Goal: Transaction & Acquisition: Purchase product/service

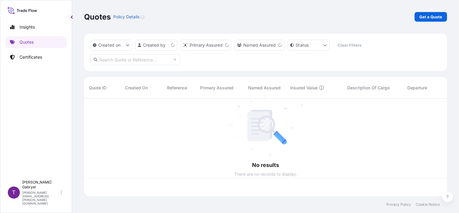
scroll to position [96, 358]
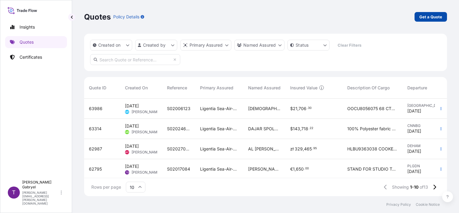
click at [444, 16] on link "Get a Quote" at bounding box center [431, 17] width 32 height 10
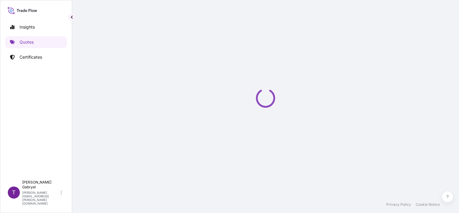
select select "Sea"
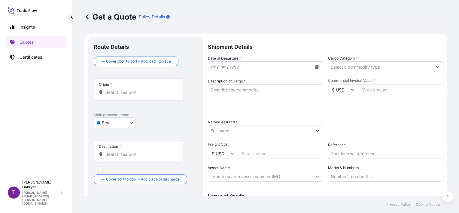
scroll to position [10, 0]
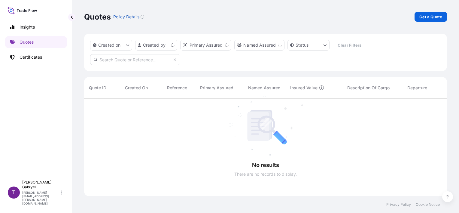
scroll to position [96, 358]
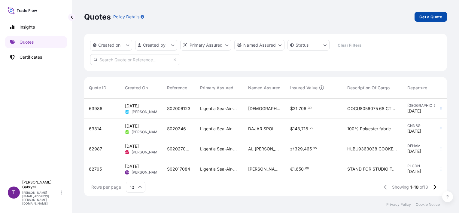
click at [432, 18] on p "Get a Quote" at bounding box center [431, 17] width 23 height 6
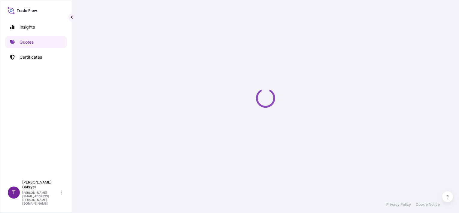
select select "Sea"
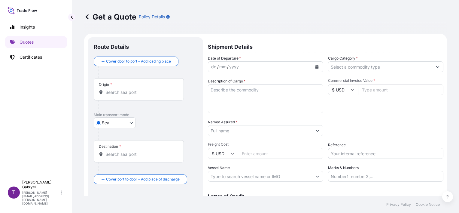
scroll to position [10, 0]
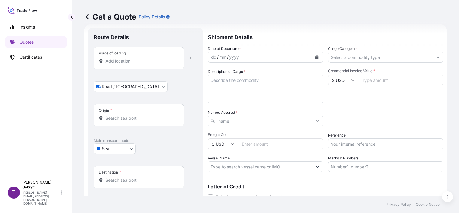
click at [135, 58] on input "Place of loading" at bounding box center [141, 61] width 71 height 6
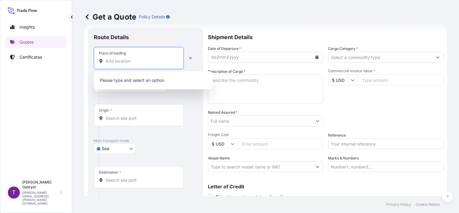
paste input "Świebodzin,"
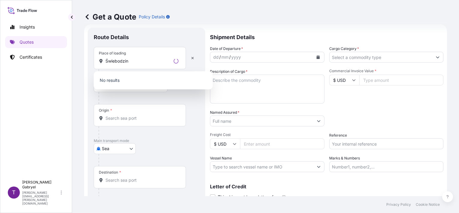
click at [139, 78] on p "No results" at bounding box center [153, 80] width 114 height 13
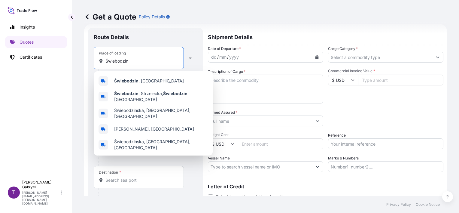
click at [142, 64] on input "Świebodzin" at bounding box center [141, 61] width 71 height 6
click at [137, 77] on div "Świebodzin , Poland" at bounding box center [153, 81] width 114 height 14
type input "Świebodzin, Poland"
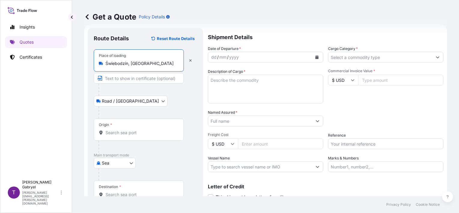
click at [117, 129] on div "Origin *" at bounding box center [139, 129] width 90 height 22
click at [117, 130] on input "Origin *" at bounding box center [141, 133] width 71 height 6
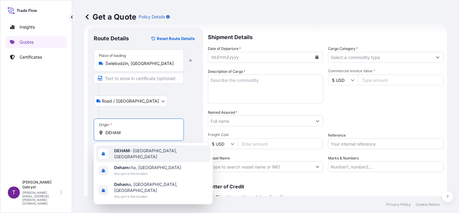
click at [127, 151] on b "DEHAM" at bounding box center [122, 150] width 16 height 5
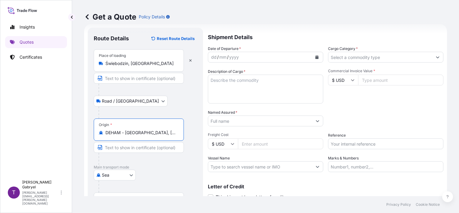
type input "DEHAM - Hamburg, Germany"
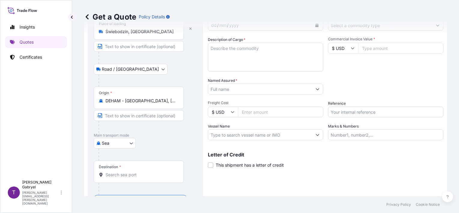
scroll to position [59, 0]
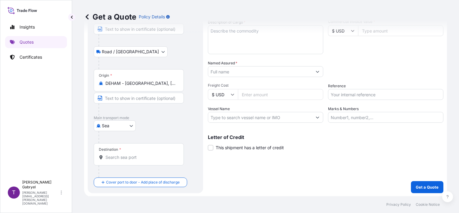
click at [121, 153] on div "Destination *" at bounding box center [139, 154] width 90 height 22
click at [121, 154] on input "Destination *" at bounding box center [141, 157] width 71 height 6
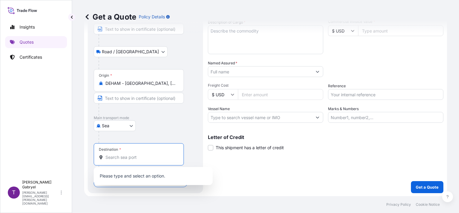
paste input "Veracruz"
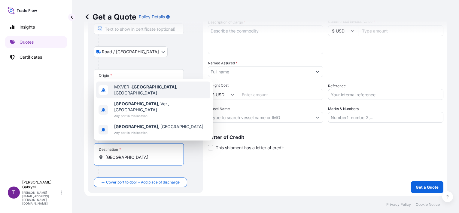
click at [161, 96] on span "MXVER - Veracruz , Mexico" at bounding box center [161, 90] width 94 height 12
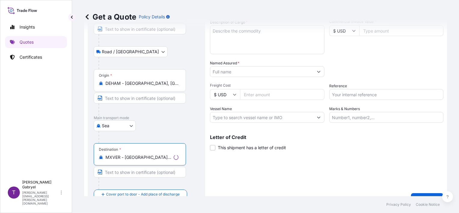
type input "MXVER - Veracruz, Mexico"
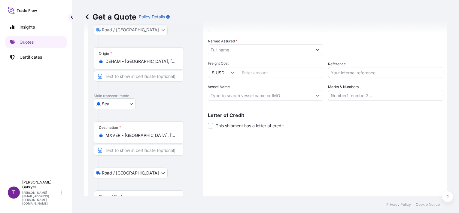
scroll to position [106, 0]
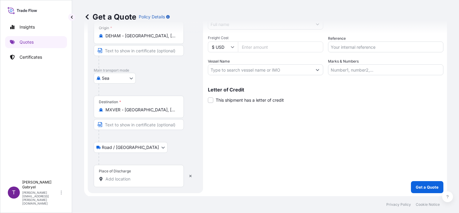
click at [121, 181] on input "Place of Discharge" at bounding box center [141, 179] width 71 height 6
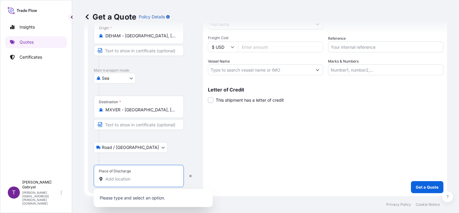
paste input "Querétaro,"
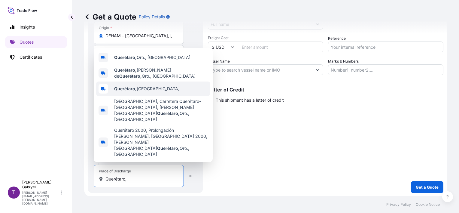
click at [147, 92] on span "Querétaro, Mexico" at bounding box center [147, 89] width 66 height 6
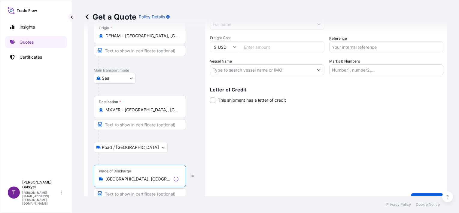
type input "Querétaro, Mexico"
click at [285, 148] on div "Shipment Details Date of Departure * dd / mm / yyyy Cargo Category * Descriptio…" at bounding box center [327, 68] width 234 height 274
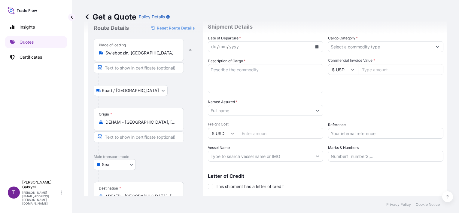
scroll to position [30, 0]
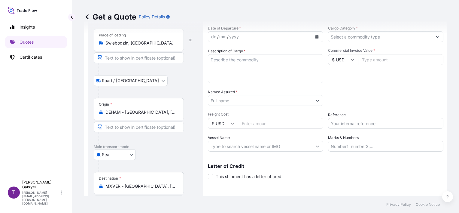
click at [236, 146] on input "Vessel Name" at bounding box center [260, 146] width 104 height 11
paste input "SFL MAUI"
click at [262, 145] on input "SFL MAUI/" at bounding box center [260, 146] width 104 height 11
paste input "533W"
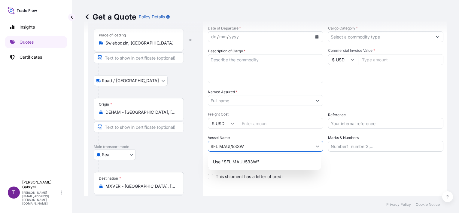
type input "SFL MAUI/533W"
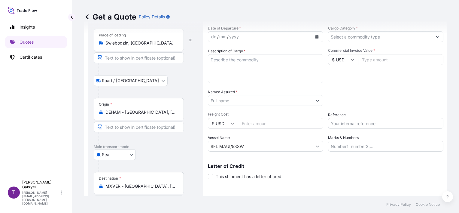
click at [344, 124] on input "Reference" at bounding box center [385, 123] width 115 height 11
paste input "S02019272"
type input "S02019272"
click at [375, 40] on input "Cargo Category *" at bounding box center [381, 36] width 104 height 11
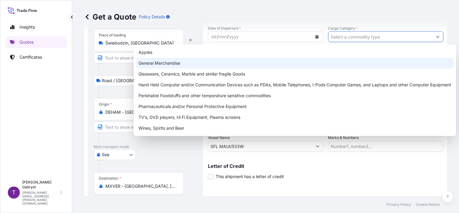
click at [328, 60] on div "General Merchandise" at bounding box center [295, 63] width 318 height 11
type input "General Merchandise"
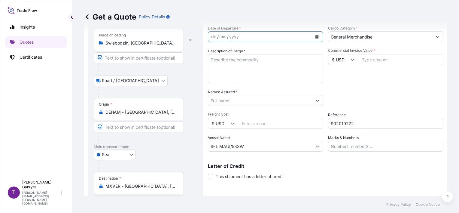
click at [316, 37] on icon "Calendar" at bounding box center [317, 37] width 3 height 4
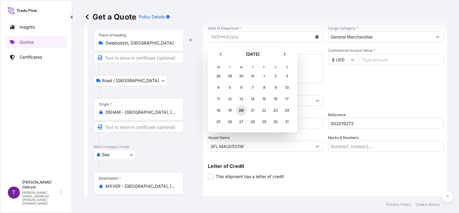
click at [242, 112] on div "20" at bounding box center [241, 110] width 11 height 11
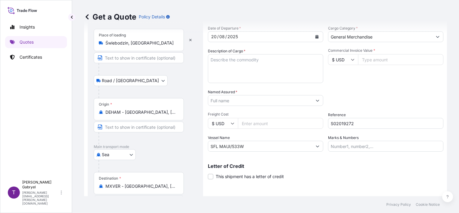
click at [343, 60] on input "$ USD" at bounding box center [343, 59] width 30 height 11
click at [342, 76] on div "€ EUR" at bounding box center [340, 75] width 25 height 11
type input "€ EUR"
click at [384, 62] on input "Commercial Invoice Value *" at bounding box center [400, 59] width 85 height 11
type input "89503.82"
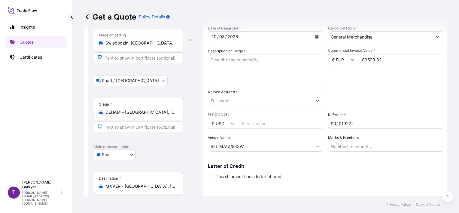
click at [240, 62] on textarea "Description of Cargo *" at bounding box center [265, 68] width 115 height 29
click at [247, 78] on textarea "Description of Cargo *" at bounding box center [265, 68] width 115 height 29
paste textarea "AUTOMOTIVE PARTS"
click at [269, 75] on textarea "AUTOMOTIVE PARTS" at bounding box center [265, 68] width 115 height 29
paste textarea "GROSS WEIGHT:"
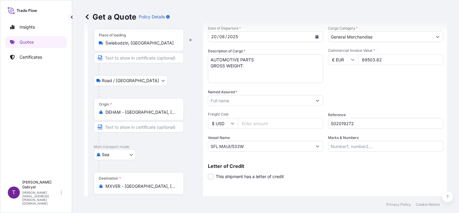
click at [284, 72] on textarea "AUTOMOTIVE PARTS GROSS WEIGHT:" at bounding box center [265, 68] width 115 height 29
paste textarea "QUANTITY: 43 PACKAGES"
click at [240, 69] on textarea "AUTOMOTIVE PARTS GROSS WEIGHT: QUANTITY: 43 PACKAGES -" at bounding box center [265, 68] width 115 height 29
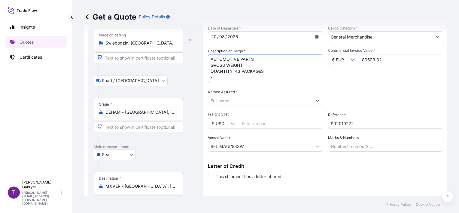
click at [236, 69] on textarea "AUTOMOTIVE PARTS GROSS WEIGHT: QUANTITY: 43 PACKAGES -" at bounding box center [265, 68] width 115 height 29
click at [257, 63] on textarea "AUTOMOTIVE PARTS GROSS WEIGHT: QUANTITY: 78 PACKAGES -" at bounding box center [265, 68] width 115 height 29
click at [265, 63] on textarea "AUTOMOTIVE PARTS GROSS WEIGHT: 8642,6 QUANTITY: 78 PACKAGES -" at bounding box center [265, 68] width 115 height 29
click at [260, 78] on textarea "AUTOMOTIVE PARTS GROSS WEIGHT: 8642,574 KG QUANTITY: 78 PACKAGES -" at bounding box center [265, 68] width 115 height 29
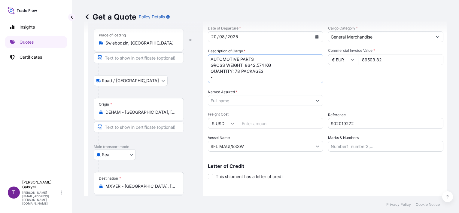
paste textarea "MRKU4112126"
type textarea "AUTOMOTIVE PARTS GROSS WEIGHT: 8642,574 KG QUANTITY: 78 PACKAGES - MRKU4112126"
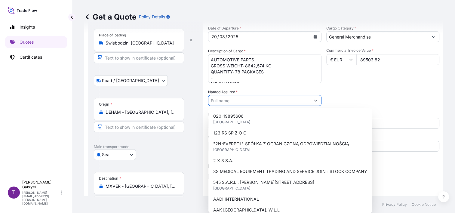
click at [243, 100] on input "Named Assured *" at bounding box center [259, 100] width 102 height 11
paste input "KICO SISTEMAS MEXICO S. DE R.L. DE C.V"
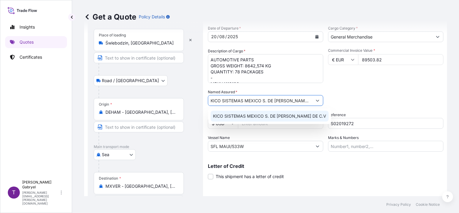
click at [252, 120] on div "KICO SISTEMAS MEXICO S. DE R.L. DE C.V" at bounding box center [270, 116] width 118 height 11
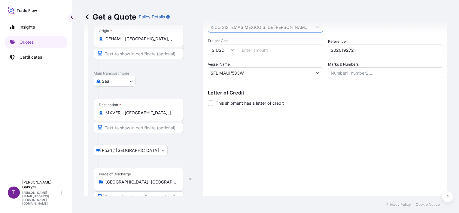
scroll to position [118, 0]
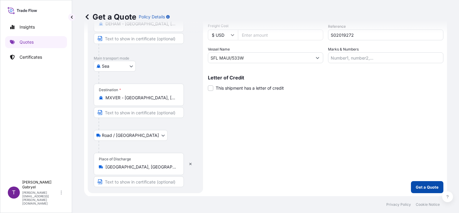
type input "KICO SISTEMAS MEXICO S. DE R.L. DE C.V"
click at [431, 186] on p "Get a Quote" at bounding box center [427, 187] width 23 height 6
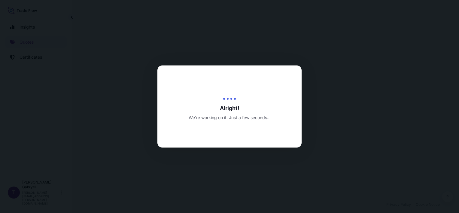
select select "Road / Inland"
select select "Sea"
select select "Road / Inland"
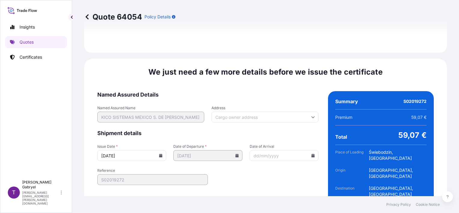
scroll to position [885, 0]
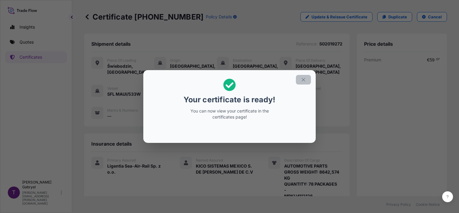
click at [300, 79] on button "button" at bounding box center [303, 80] width 15 height 10
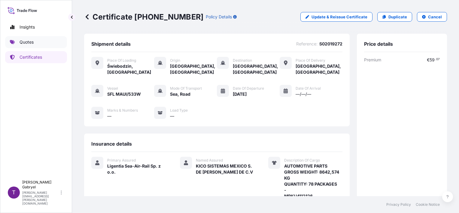
click at [36, 39] on link "Quotes" at bounding box center [36, 42] width 62 height 12
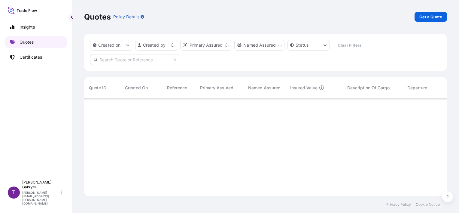
scroll to position [96, 358]
click at [431, 18] on p "Get a Quote" at bounding box center [431, 17] width 23 height 6
select select "Sea"
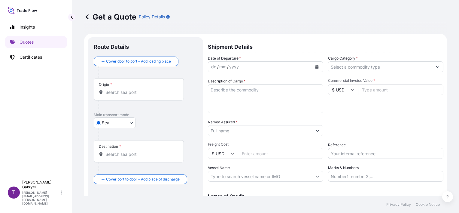
scroll to position [10, 0]
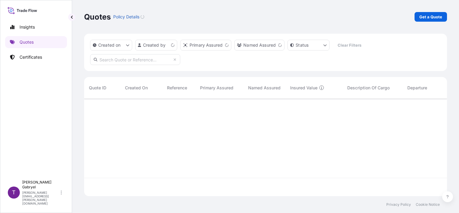
scroll to position [96, 358]
